Goal: Check status

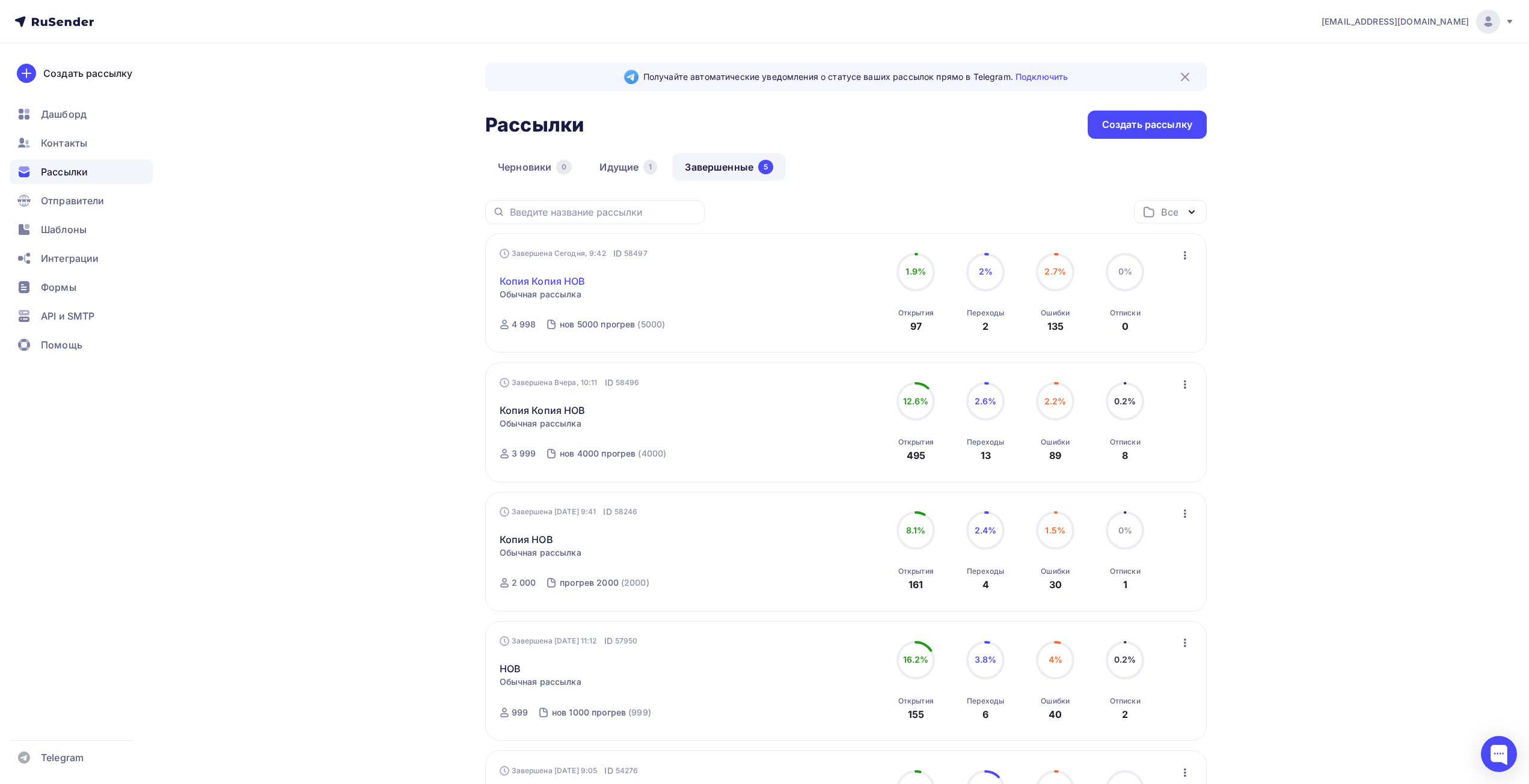
click at [574, 283] on link "Копия Копия НОВ" at bounding box center [541, 281] width 85 height 15
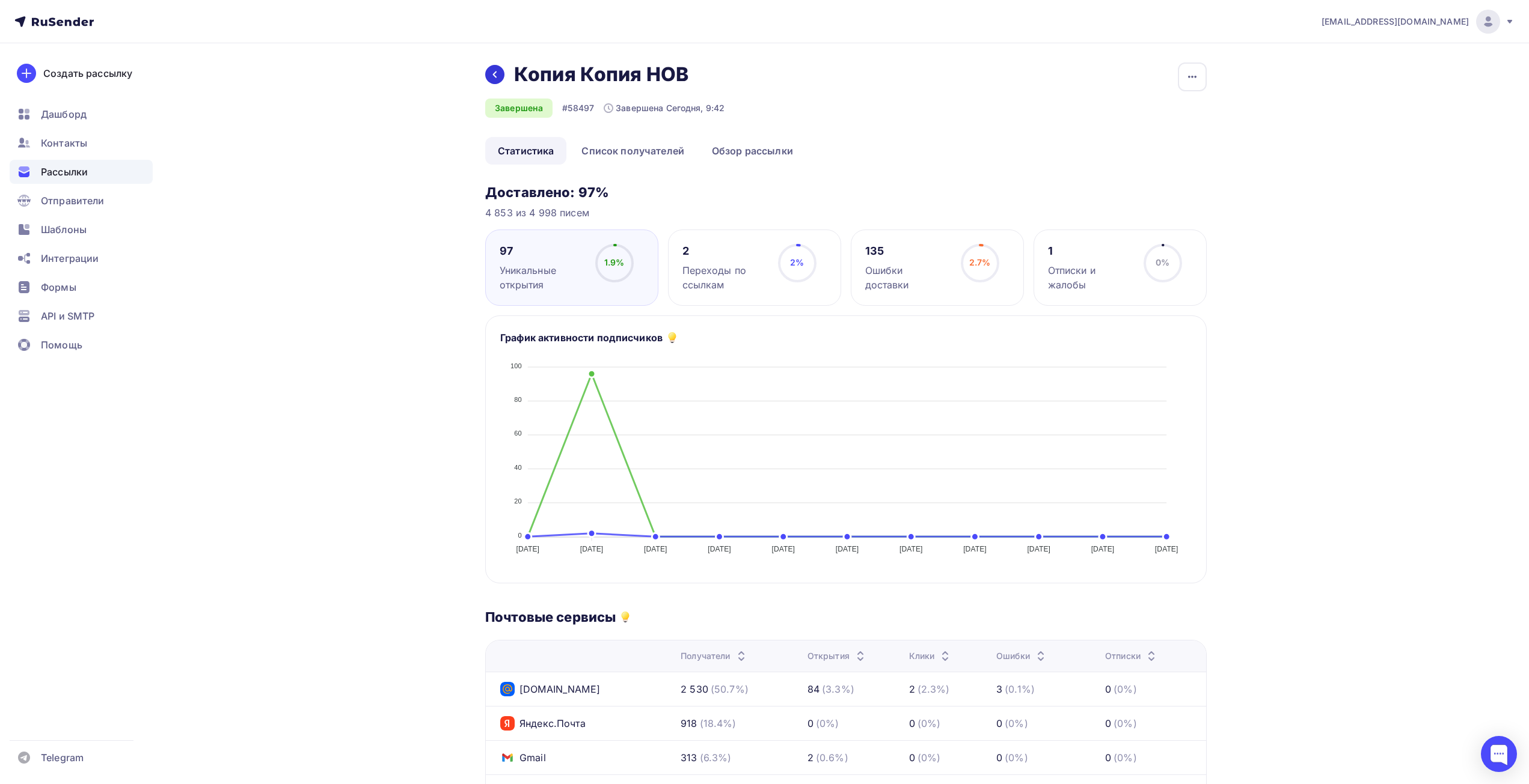
click at [492, 77] on icon at bounding box center [495, 75] width 10 height 10
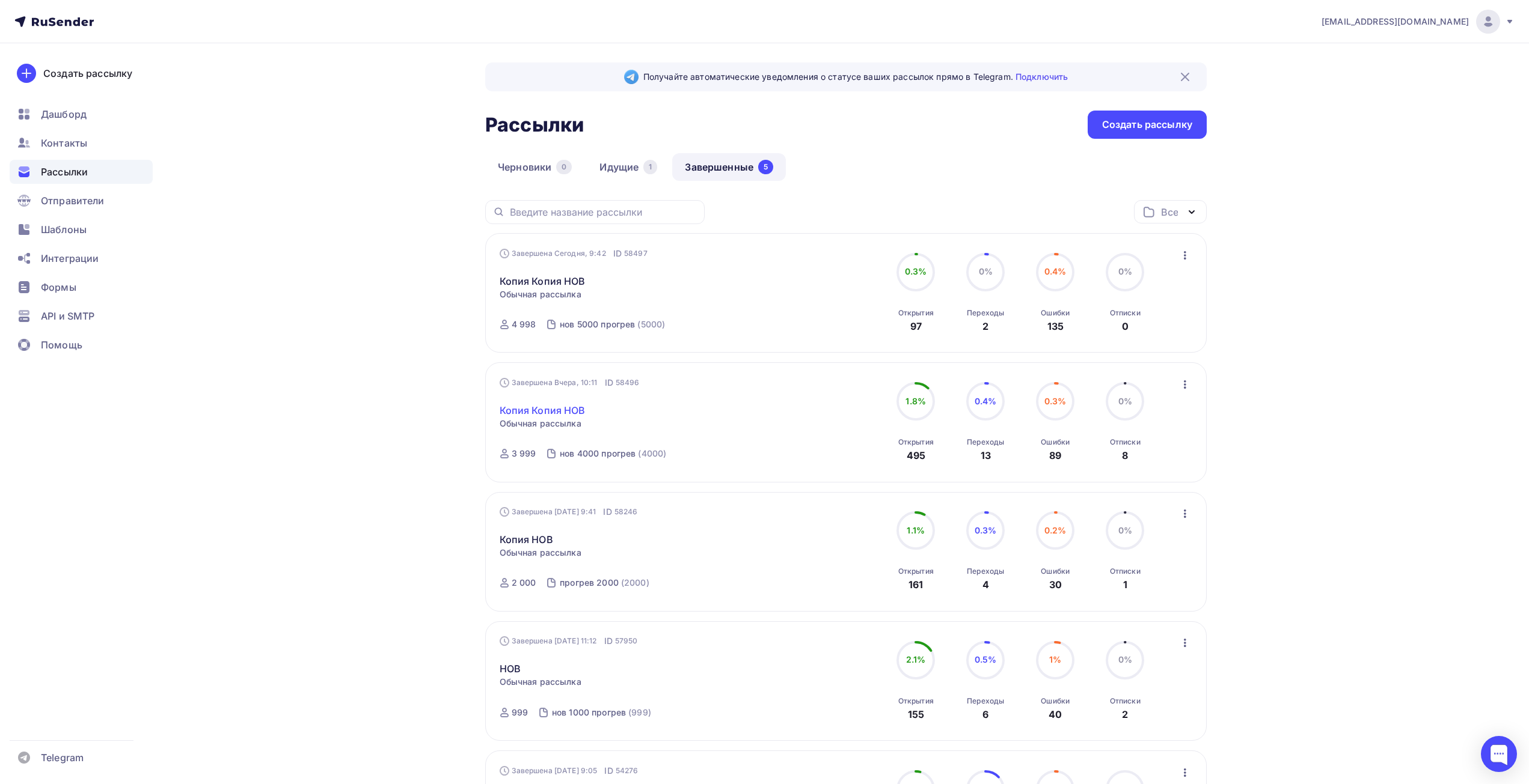
click at [551, 412] on link "Копия Копия НОВ" at bounding box center [541, 410] width 85 height 15
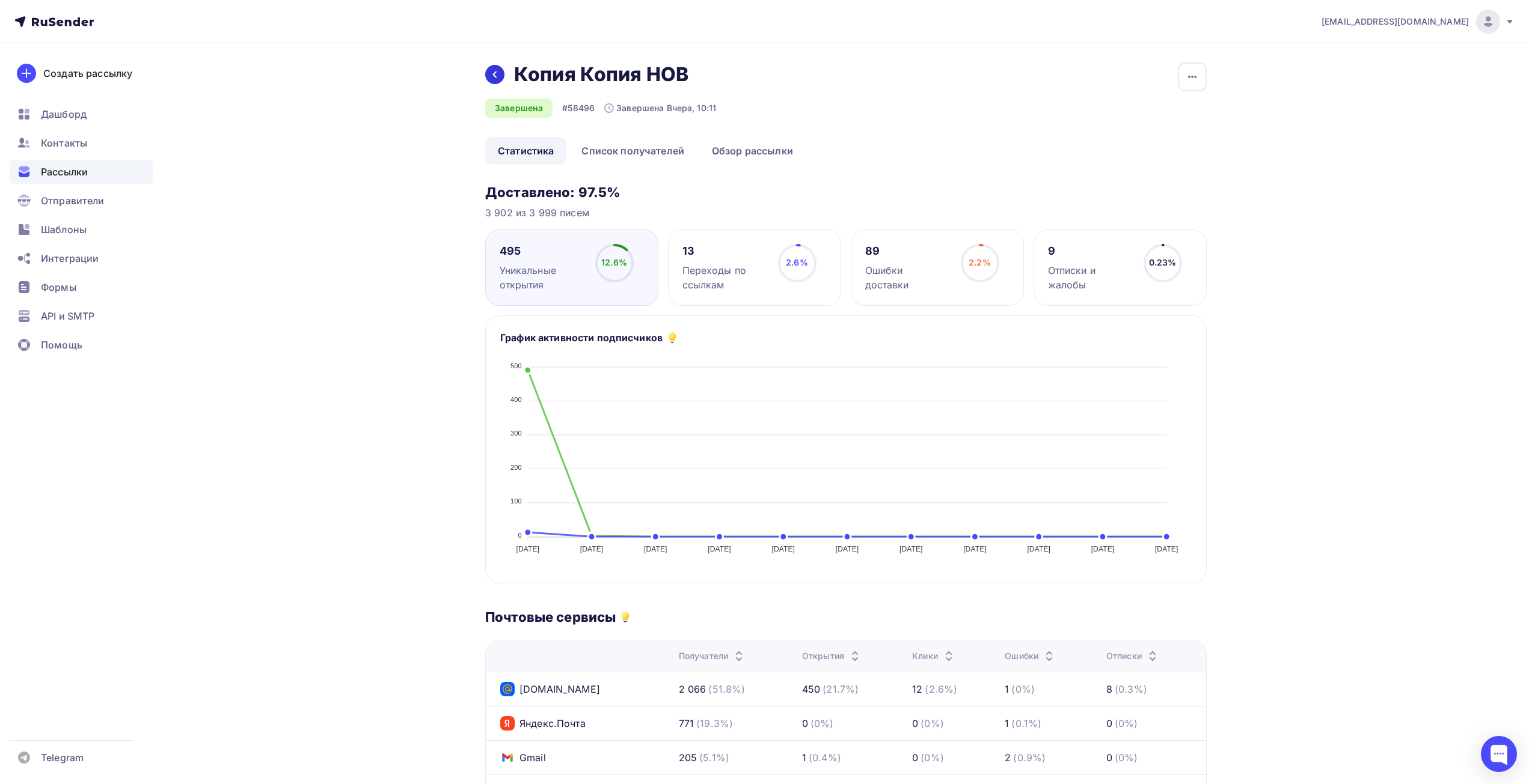
click at [492, 81] on div at bounding box center [495, 75] width 20 height 20
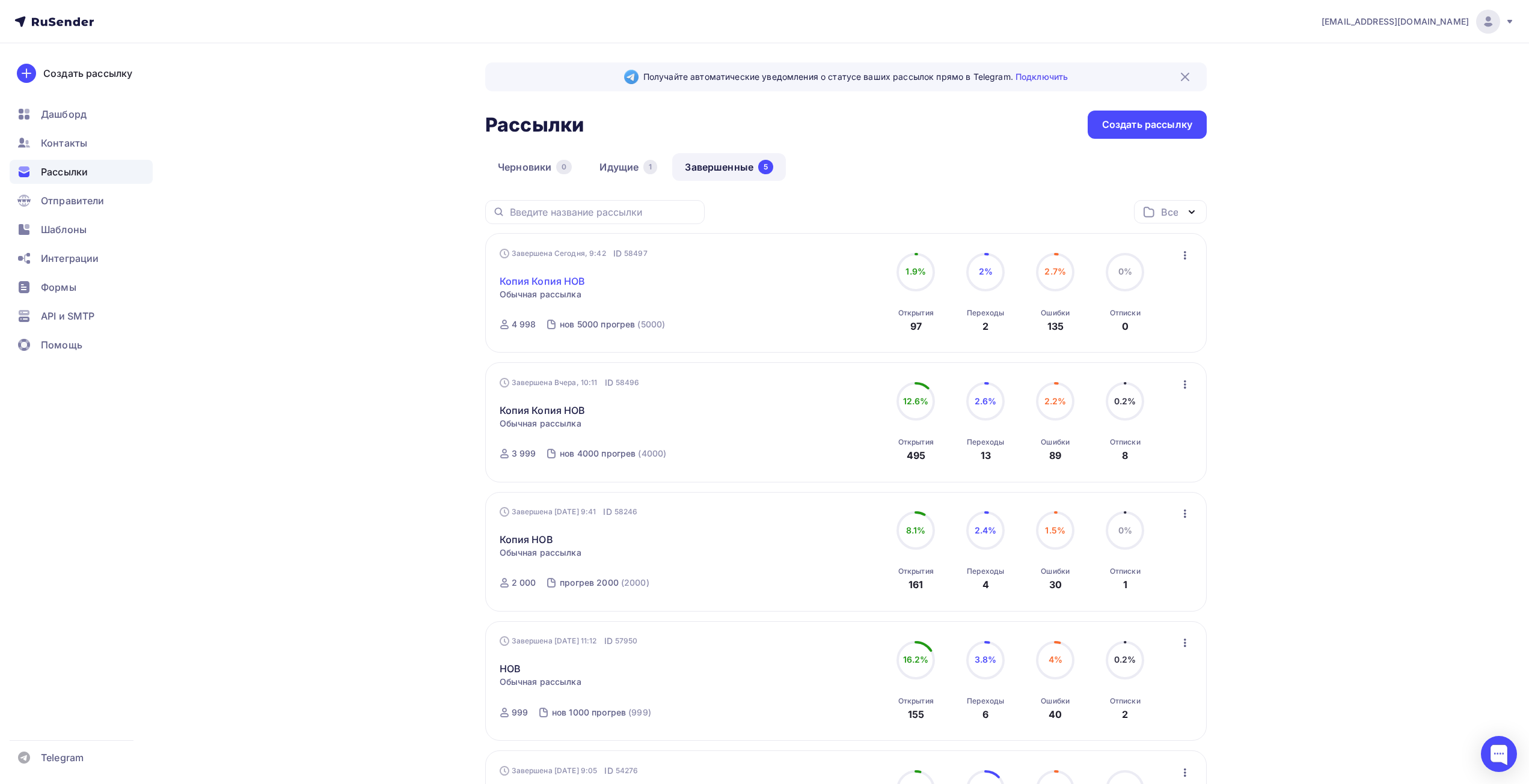
click at [532, 276] on link "Копия Копия НОВ" at bounding box center [541, 281] width 85 height 15
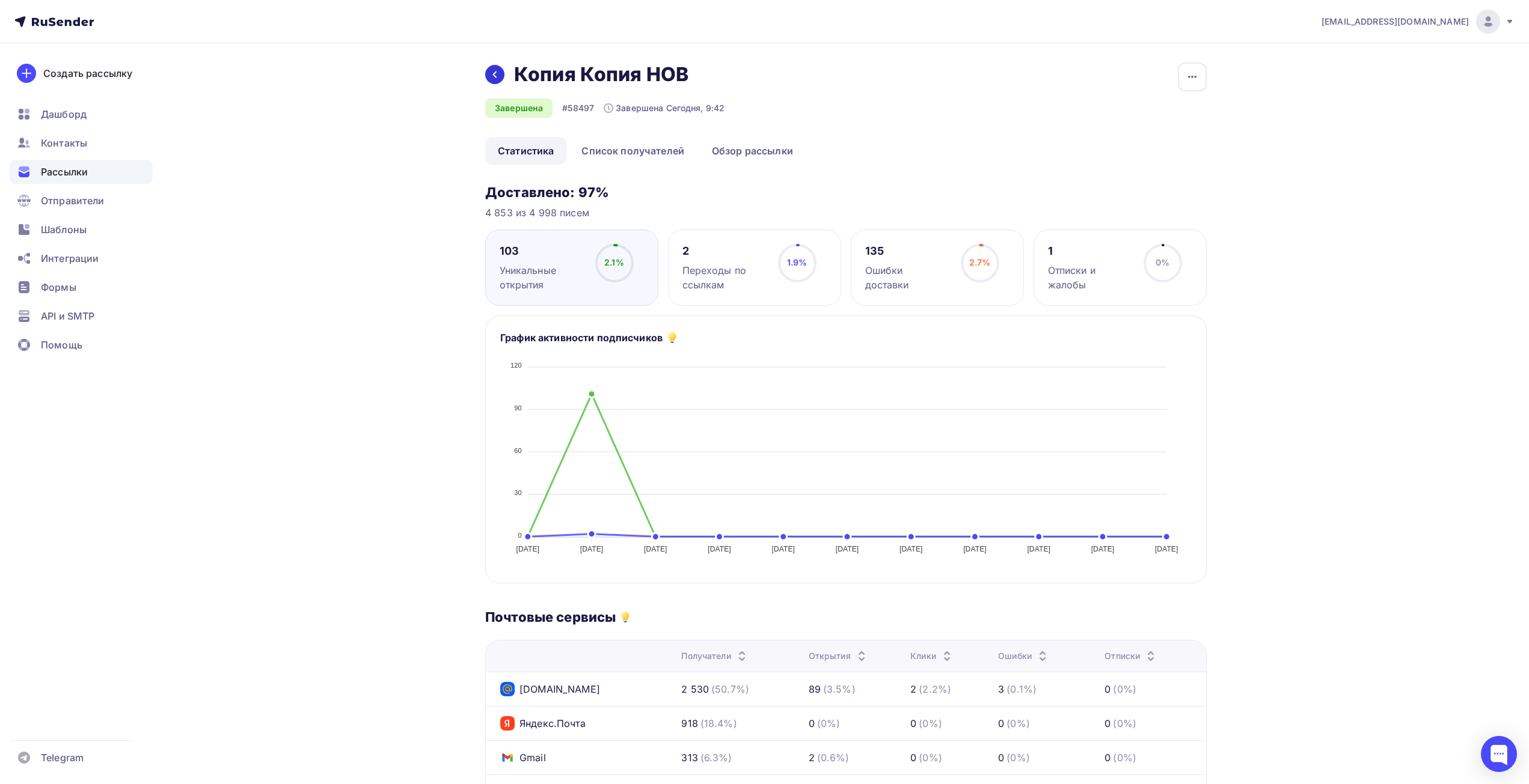
click at [494, 72] on icon at bounding box center [495, 75] width 10 height 10
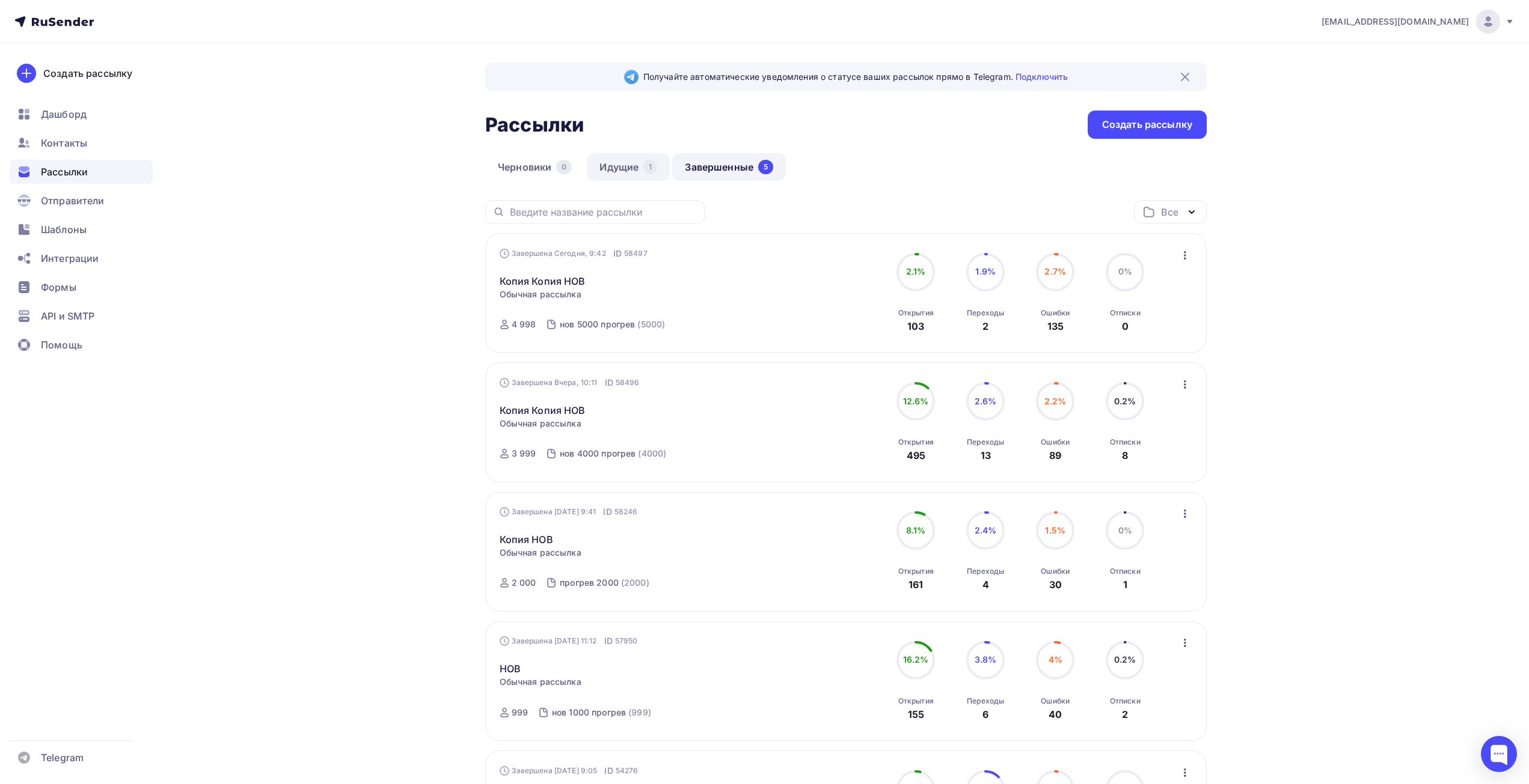
click at [610, 159] on link "Идущие 1" at bounding box center [628, 167] width 83 height 28
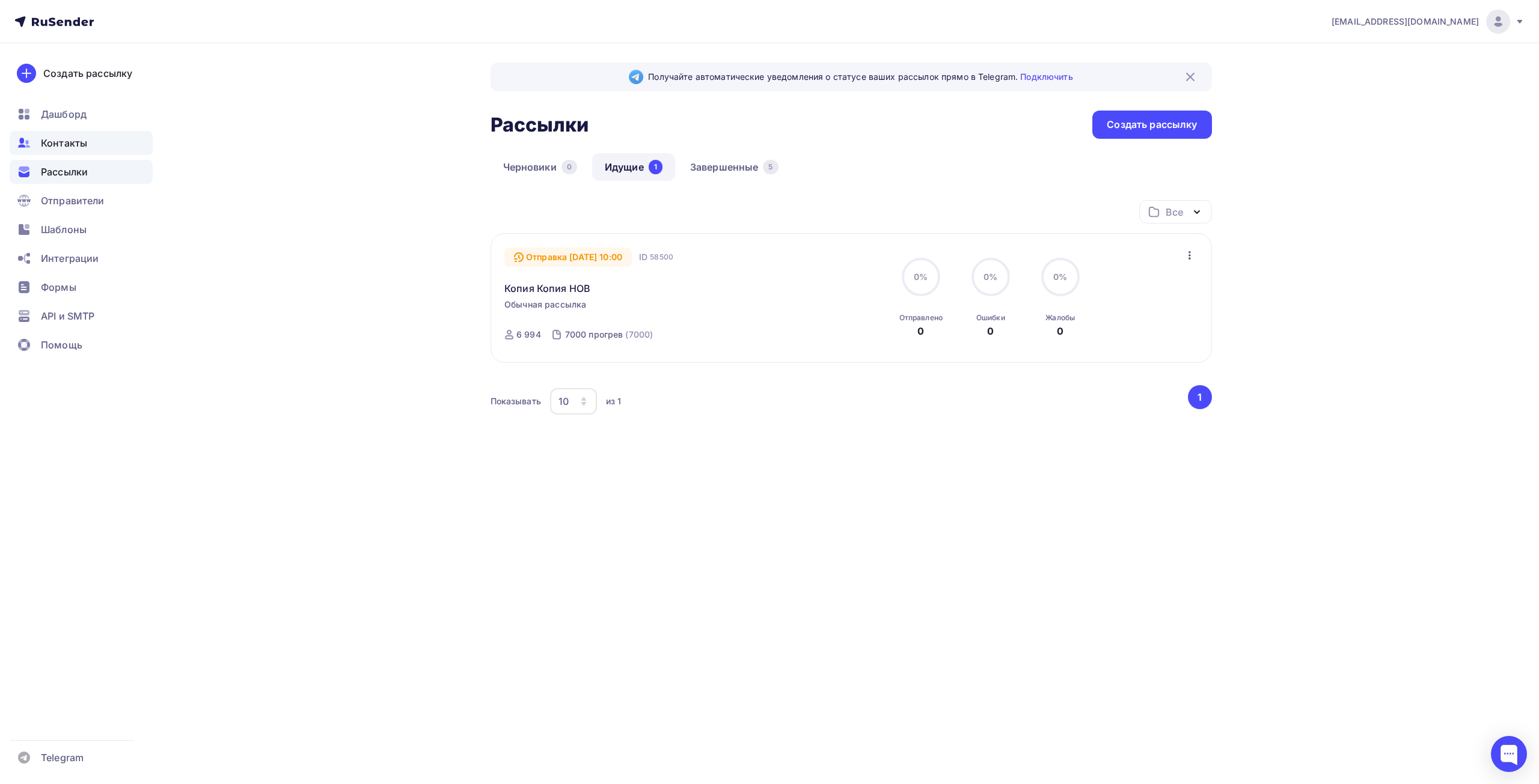
click at [54, 140] on span "Контакты" at bounding box center [64, 142] width 46 height 15
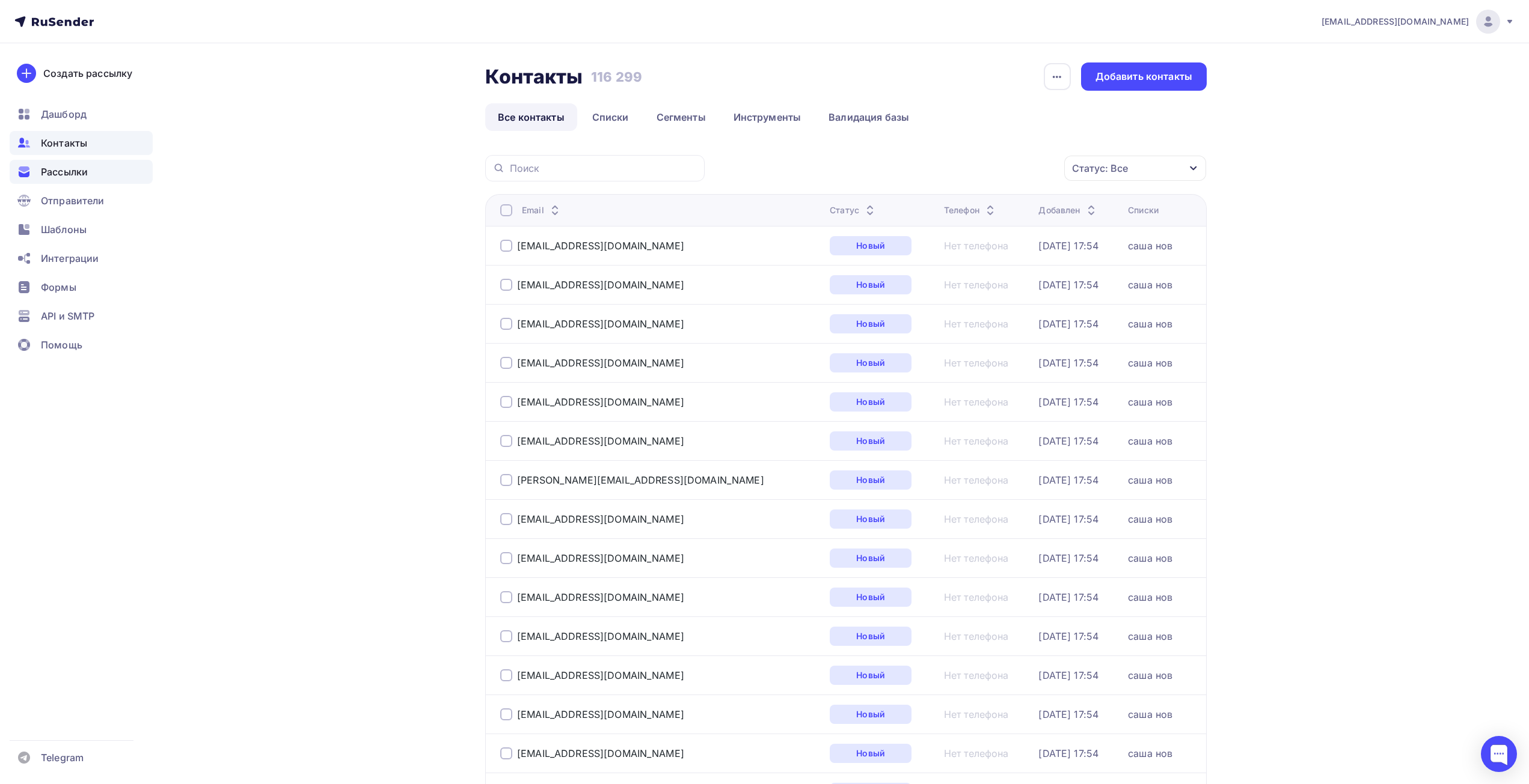
click at [60, 168] on span "Рассылки" at bounding box center [65, 172] width 47 height 15
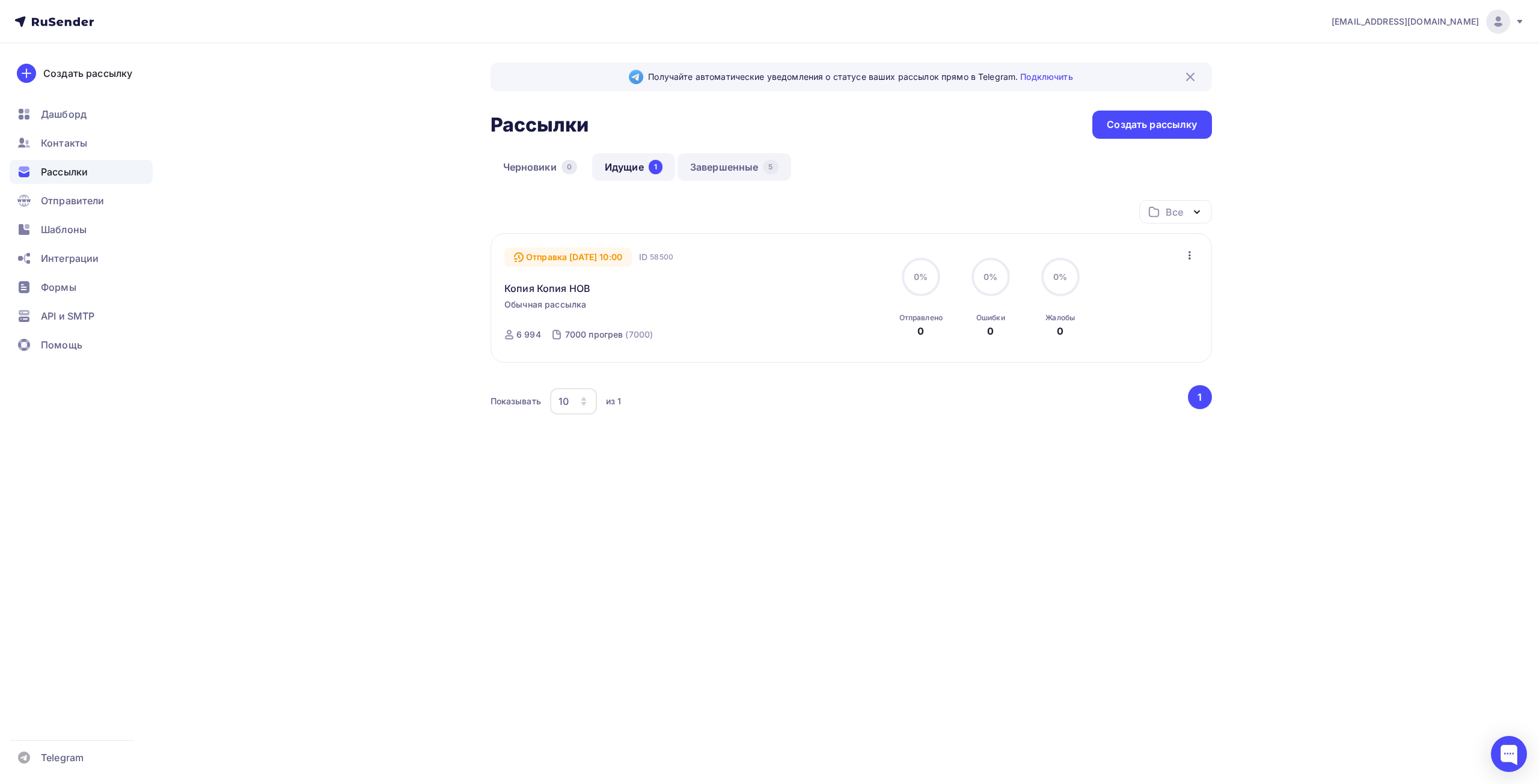
click at [722, 163] on link "Завершенные 5" at bounding box center [734, 167] width 114 height 28
